Goal: Task Accomplishment & Management: Use online tool/utility

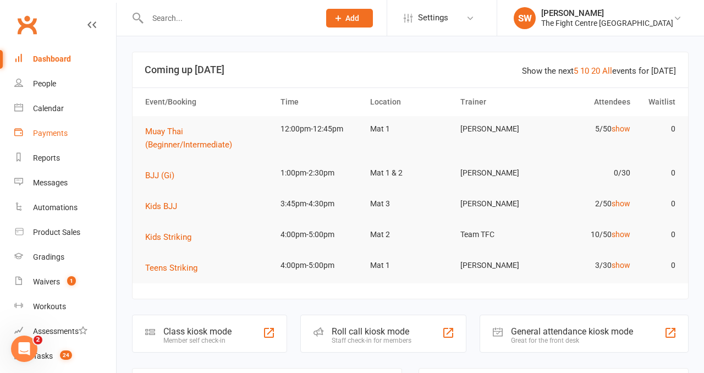
click at [50, 130] on div "Payments" at bounding box center [50, 133] width 35 height 9
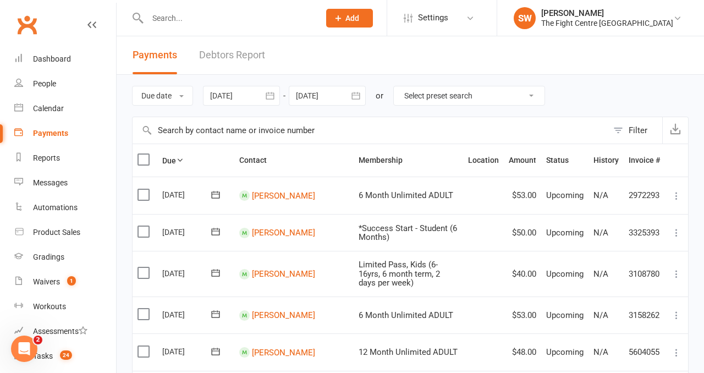
click at [221, 51] on link "Debtors Report" at bounding box center [232, 55] width 66 height 38
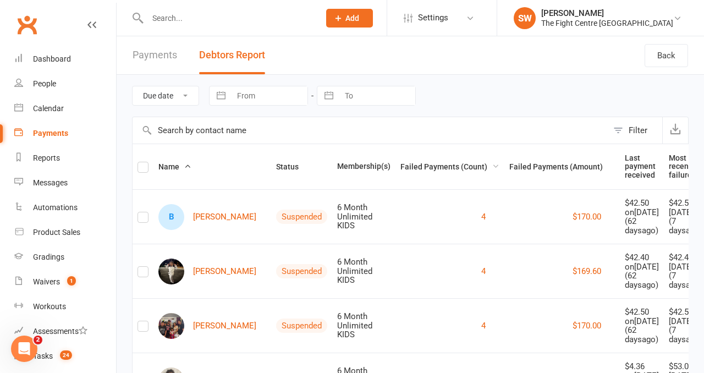
click at [446, 163] on span "Failed Payments (Count)" at bounding box center [449, 166] width 99 height 9
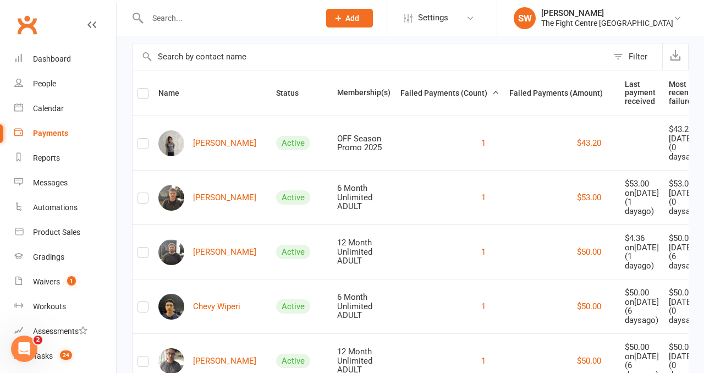
scroll to position [74, 0]
click at [674, 54] on icon "button" at bounding box center [675, 54] width 11 height 11
click at [61, 58] on div "Dashboard" at bounding box center [52, 58] width 38 height 9
